Goal: Task Accomplishment & Management: Manage account settings

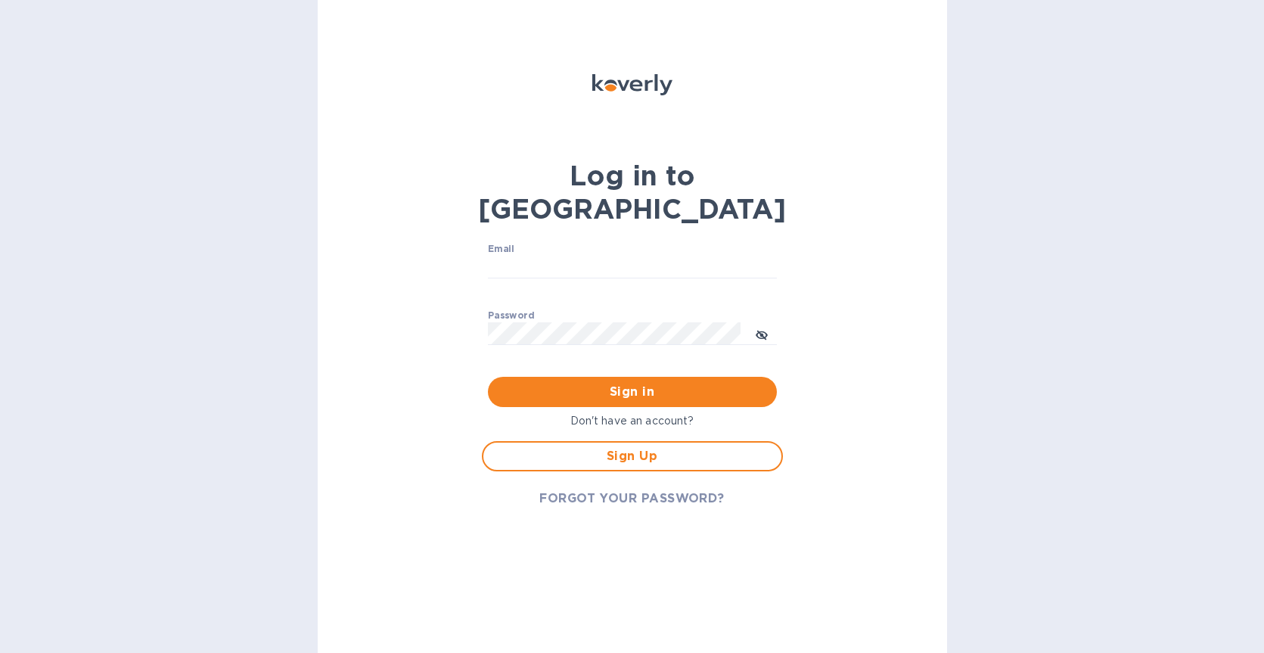
click at [624, 489] on span "FORGOT YOUR PASSWORD?" at bounding box center [631, 498] width 185 height 18
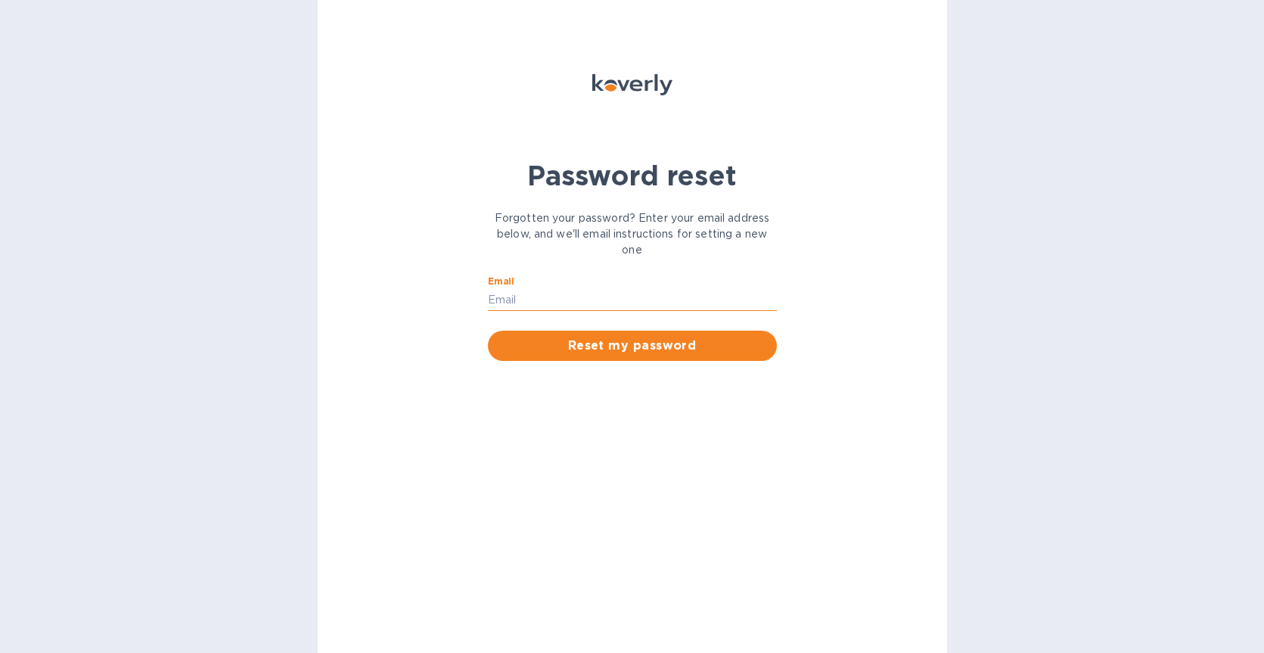
click at [527, 291] on input "Email" at bounding box center [632, 299] width 289 height 23
type input "[EMAIL_ADDRESS][DOMAIN_NAME]"
click at [622, 341] on span "Reset my password" at bounding box center [632, 346] width 265 height 18
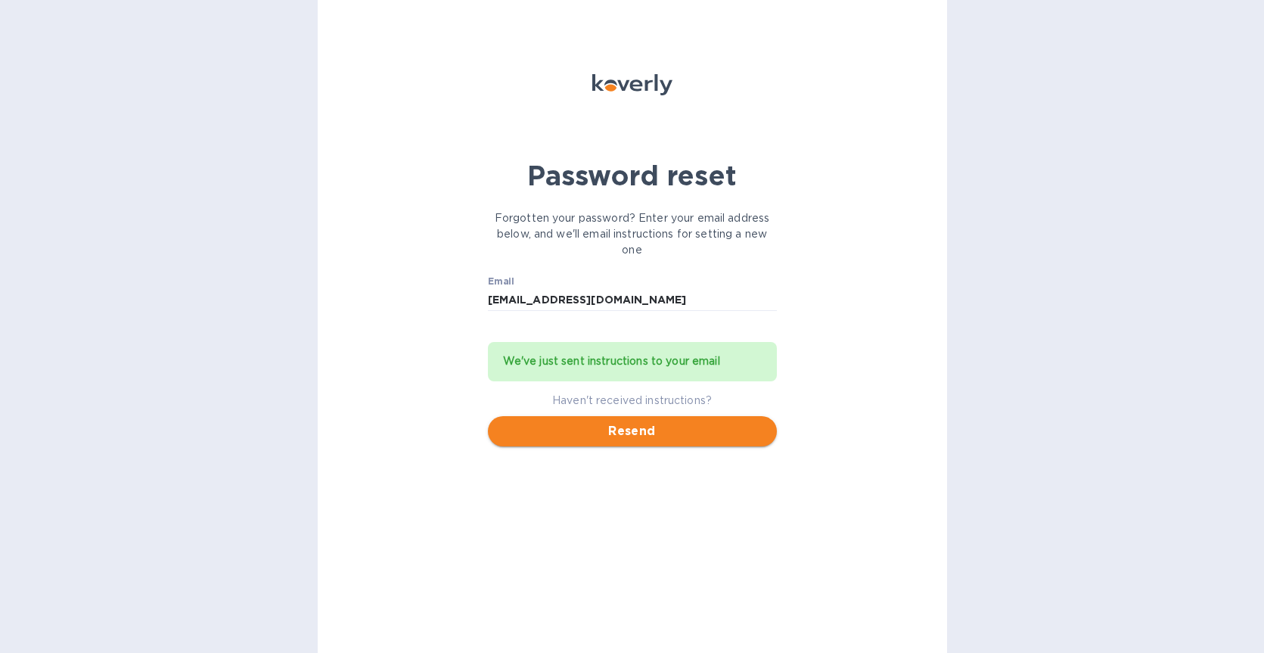
click at [651, 436] on span "Resend" at bounding box center [632, 431] width 265 height 18
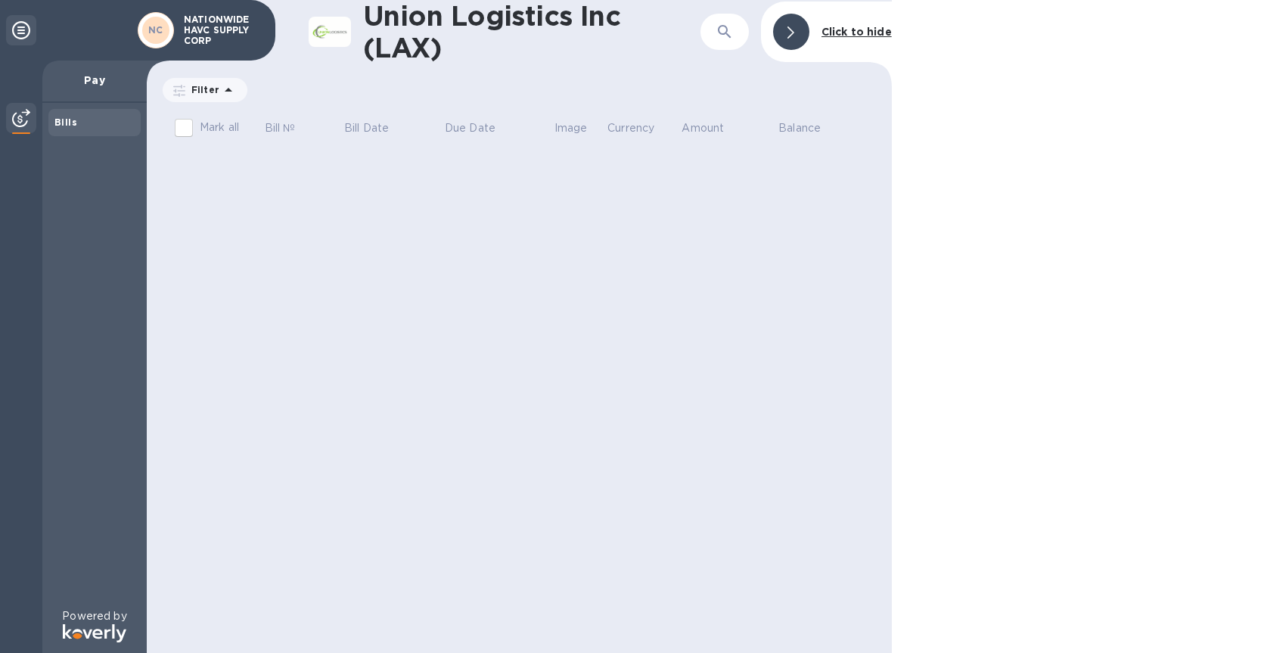
click at [211, 28] on p "NATIONWIDE HAVC SUPPLY CORP" at bounding box center [222, 30] width 76 height 32
click at [147, 27] on div "NC" at bounding box center [155, 30] width 27 height 27
click at [24, 29] on icon at bounding box center [21, 30] width 18 height 18
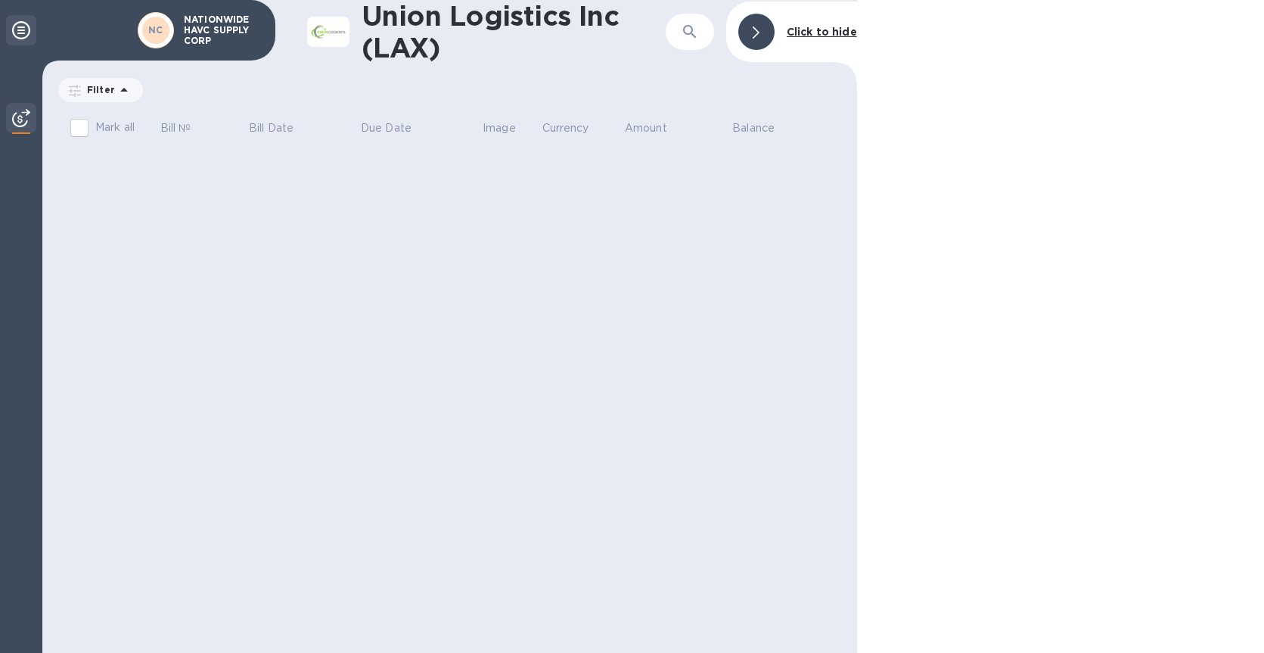
click at [24, 29] on icon at bounding box center [21, 30] width 18 height 18
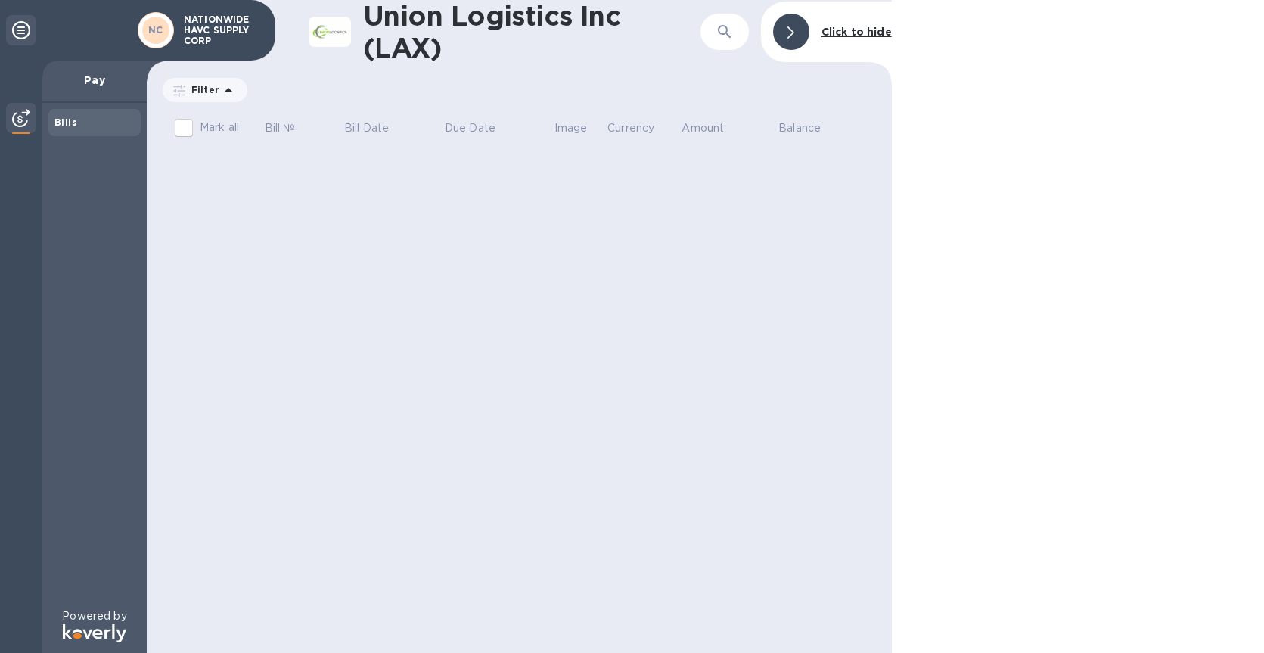
click at [24, 29] on icon at bounding box center [21, 30] width 18 height 18
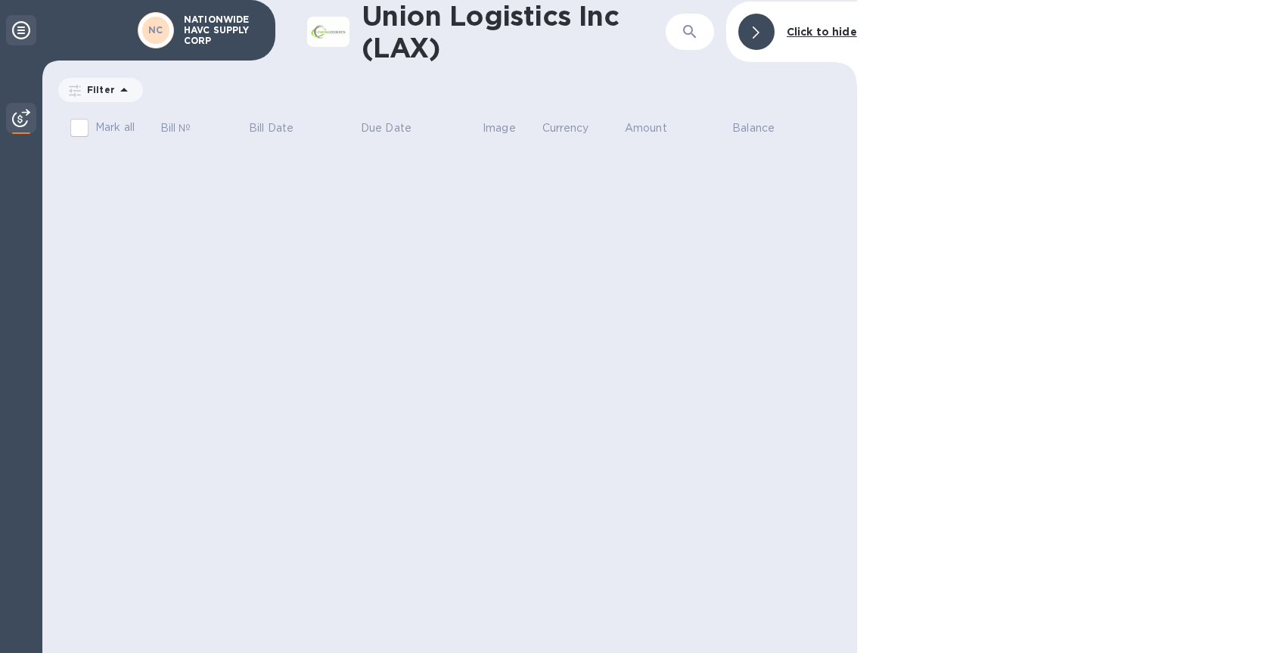
click at [24, 29] on icon at bounding box center [21, 30] width 18 height 18
